Goal: Information Seeking & Learning: Check status

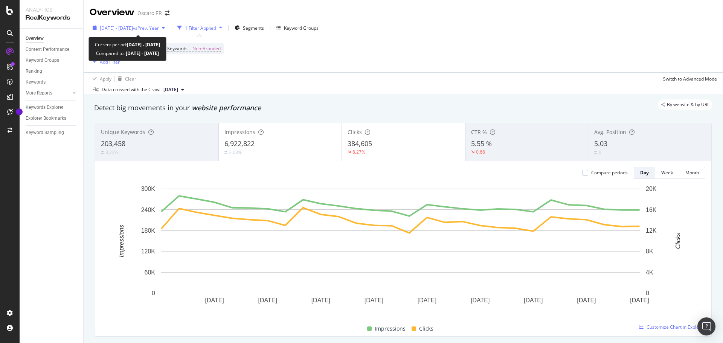
click at [159, 27] on span "vs Prev. Year" at bounding box center [146, 28] width 26 height 6
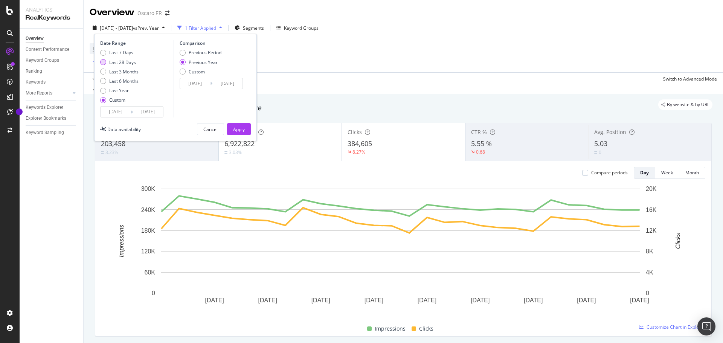
click at [126, 60] on div "Last 28 Days" at bounding box center [122, 62] width 27 height 6
type input "[DATE]"
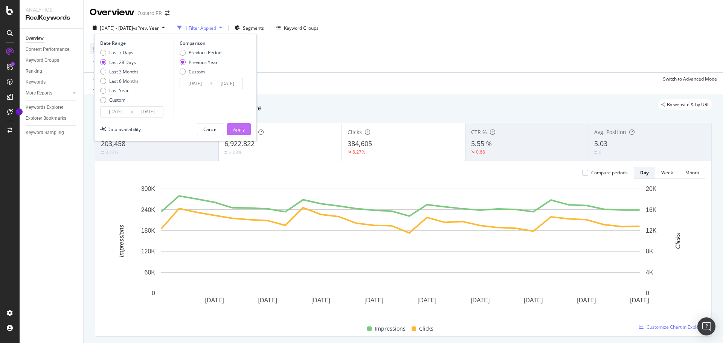
click at [235, 128] on div "Apply" at bounding box center [239, 129] width 12 height 6
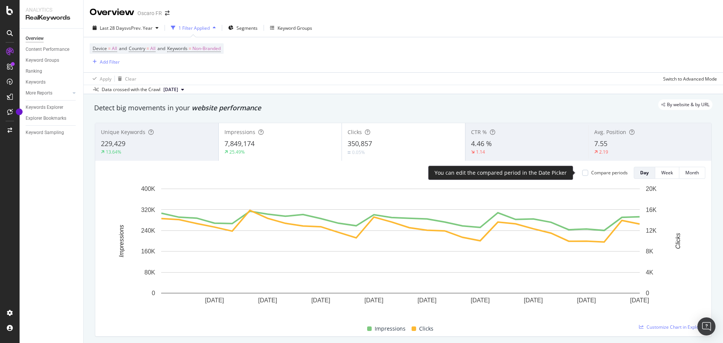
click at [607, 173] on div "Compare periods" at bounding box center [609, 172] width 37 height 6
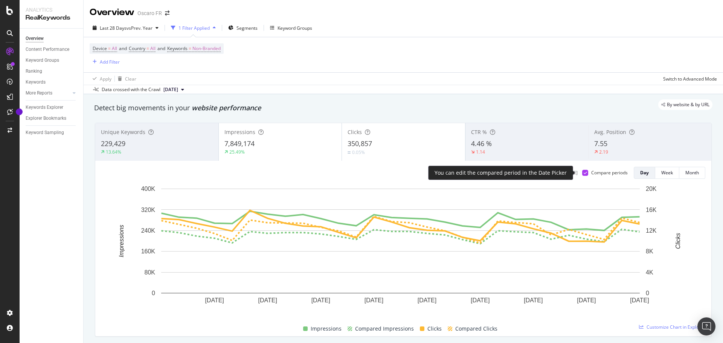
drag, startPoint x: 607, startPoint y: 173, endPoint x: 371, endPoint y: 104, distance: 245.9
click at [371, 104] on div "By website & by URL" at bounding box center [400, 104] width 626 height 11
click at [297, 137] on div "Impressions 7,849,174 25.49%" at bounding box center [280, 142] width 123 height 34
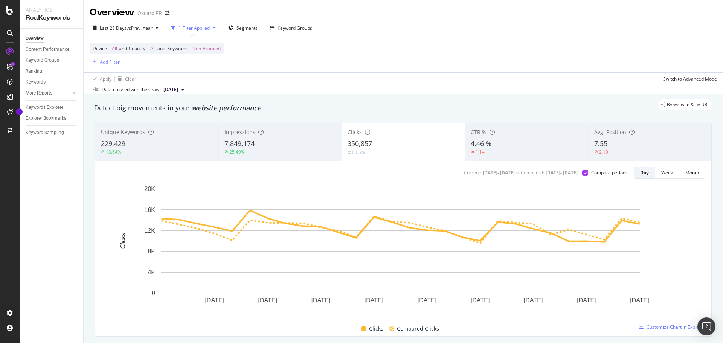
click at [428, 65] on div "Device = All and Country = All and Keywords = Non-Branded Add Filter" at bounding box center [403, 54] width 627 height 35
click at [457, 50] on div "Device = All and Country = All and Keywords = Non-Branded Add Filter" at bounding box center [403, 54] width 627 height 35
click at [435, 56] on div "Device = All and Country = All and Keywords = Non-Branded Add Filter" at bounding box center [403, 54] width 627 height 35
click at [63, 195] on div "Overview Content Performance Keyword Groups Ranking Keywords More Reports Count…" at bounding box center [52, 186] width 64 height 314
click at [37, 176] on div "Overview Content Performance Keyword Groups Ranking Keywords More Reports Count…" at bounding box center [52, 186] width 64 height 314
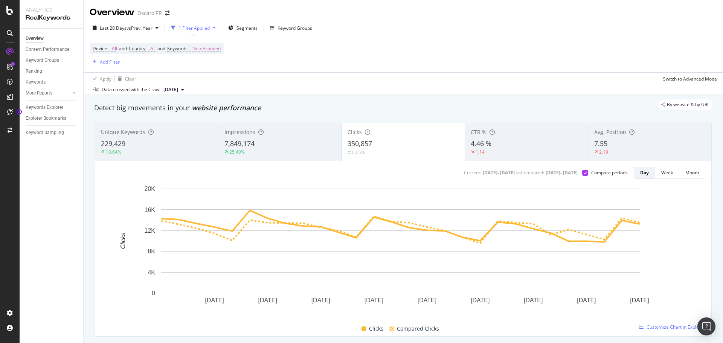
click at [391, 33] on div "Last 28 Days vs Prev. Year 1 Filter Applied Segments Keyword Groups" at bounding box center [403, 29] width 639 height 15
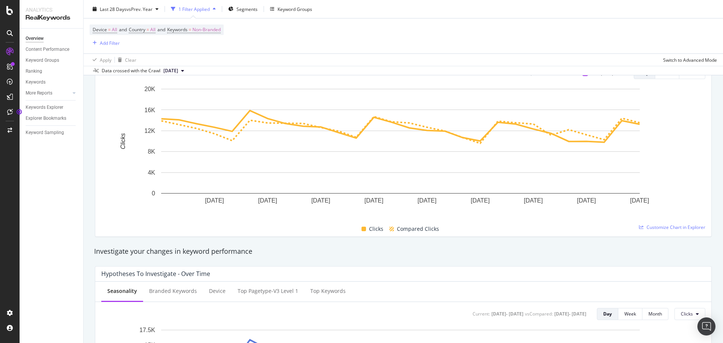
scroll to position [113, 0]
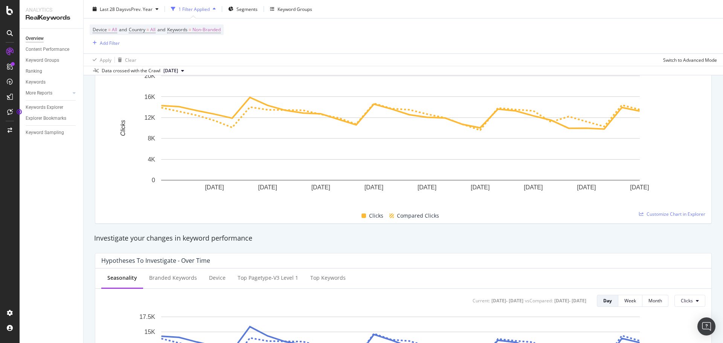
click at [619, 234] on div "Investigate your changes in keyword performance" at bounding box center [403, 239] width 618 height 10
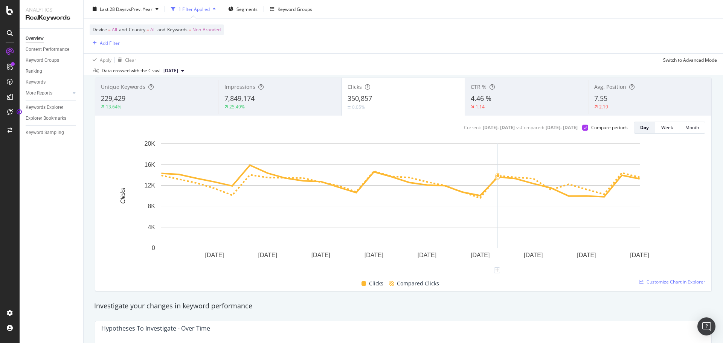
scroll to position [0, 0]
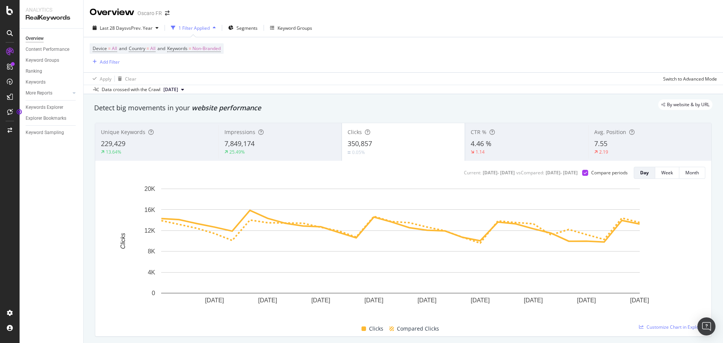
click at [270, 136] on div "Impressions" at bounding box center [279, 132] width 111 height 8
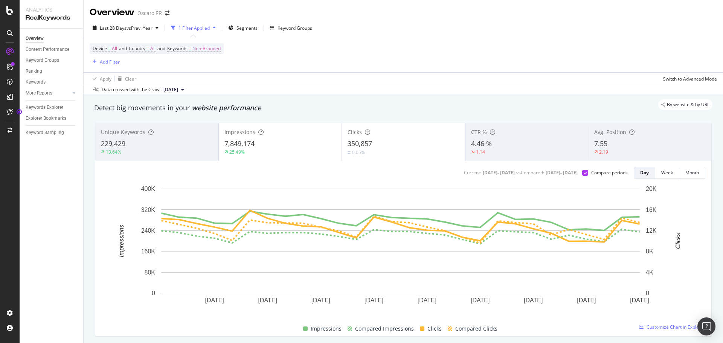
click at [342, 81] on div "Apply Clear Switch to Advanced Mode" at bounding box center [403, 78] width 639 height 12
click at [395, 150] on div "0.05%" at bounding box center [404, 152] width 112 height 7
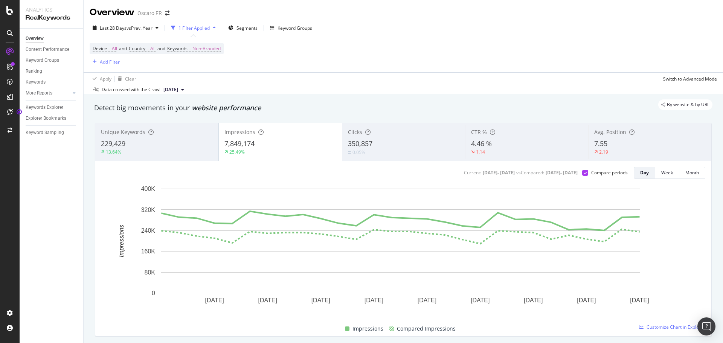
click at [395, 150] on div "0.05%" at bounding box center [404, 152] width 112 height 7
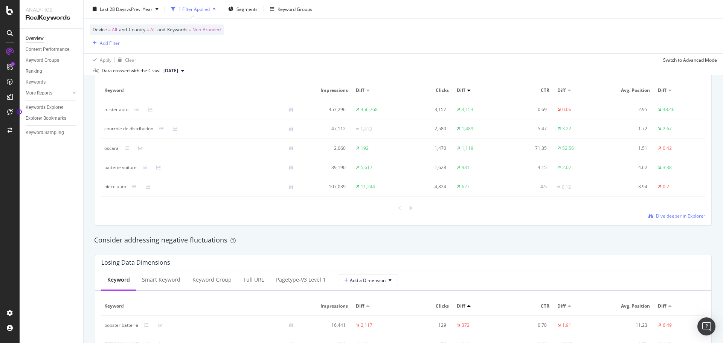
scroll to position [640, 0]
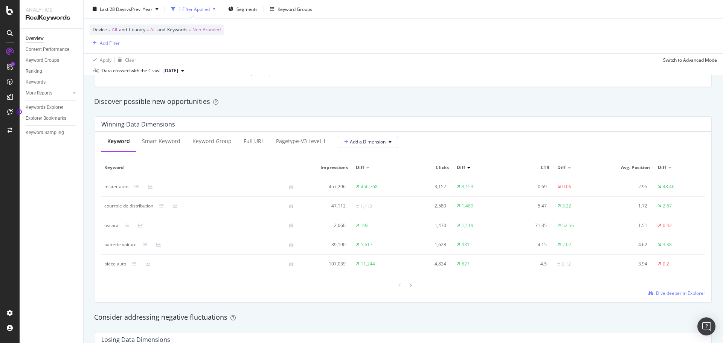
click at [438, 130] on div "Winning Data Dimensions" at bounding box center [403, 124] width 616 height 15
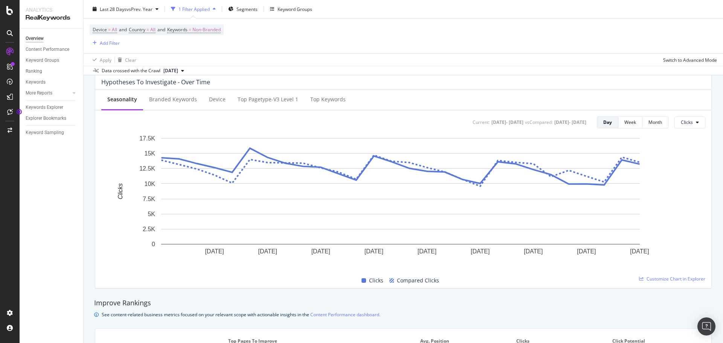
scroll to position [0, 0]
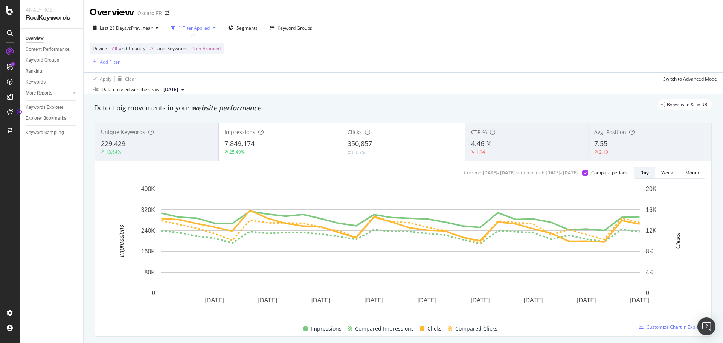
drag, startPoint x: 439, startPoint y: 129, endPoint x: 421, endPoint y: 15, distance: 115.4
click at [450, 47] on div "Device = All and Country = All and Keywords = Non-Branded Add Filter" at bounding box center [403, 54] width 627 height 35
click at [443, 56] on div "Device = All and Country = All and Keywords = Non-Branded Add Filter" at bounding box center [403, 54] width 627 height 35
